Goal: Obtain resource: Obtain resource

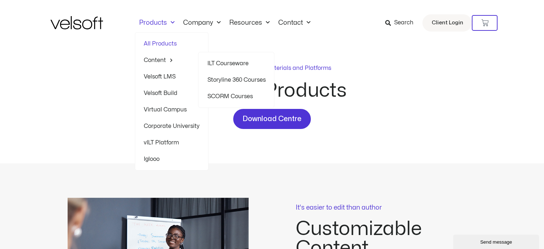
click at [159, 60] on link "Content" at bounding box center [172, 60] width 56 height 16
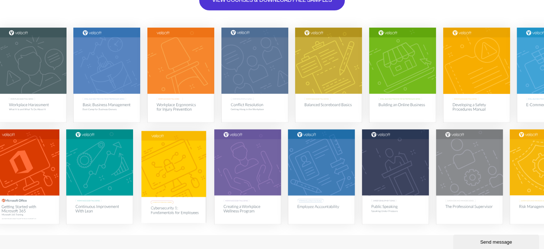
scroll to position [143, 0]
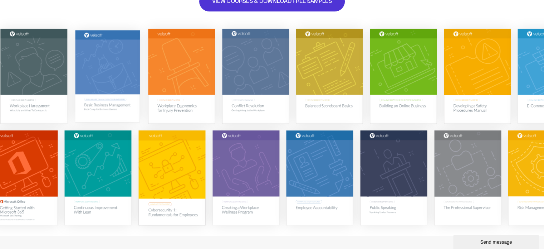
click at [106, 102] on img at bounding box center [107, 76] width 65 height 92
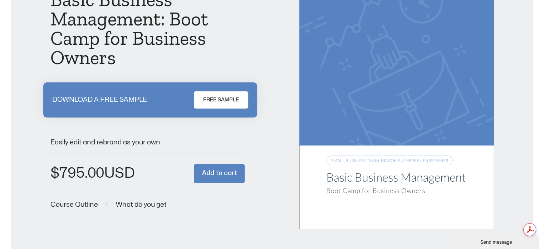
scroll to position [107, 0]
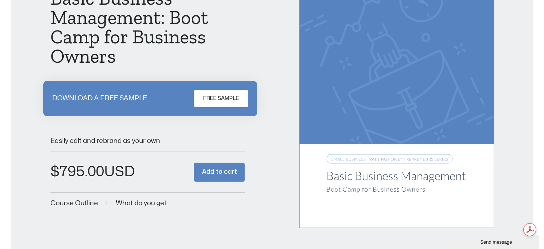
click at [213, 99] on span "FREE SAMPLE" at bounding box center [221, 98] width 36 height 9
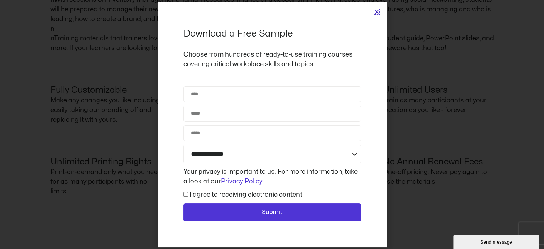
scroll to position [494, 0]
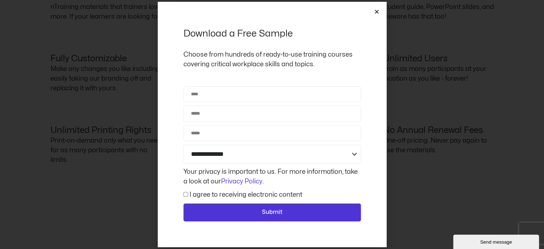
click at [375, 13] on icon "Close" at bounding box center [376, 11] width 5 height 5
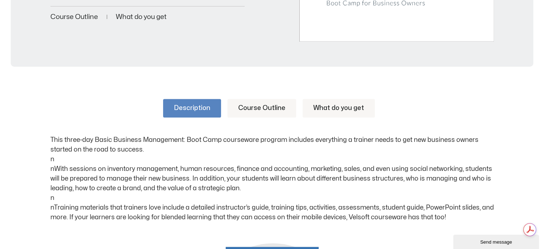
scroll to position [296, 0]
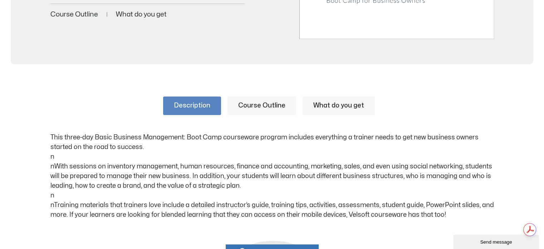
click at [254, 104] on link "Course Outline" at bounding box center [262, 105] width 69 height 19
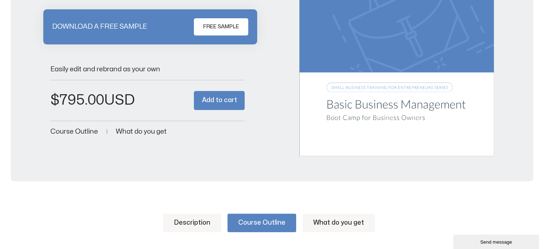
scroll to position [0, 0]
